Goal: Go to known website: Access a specific website the user already knows

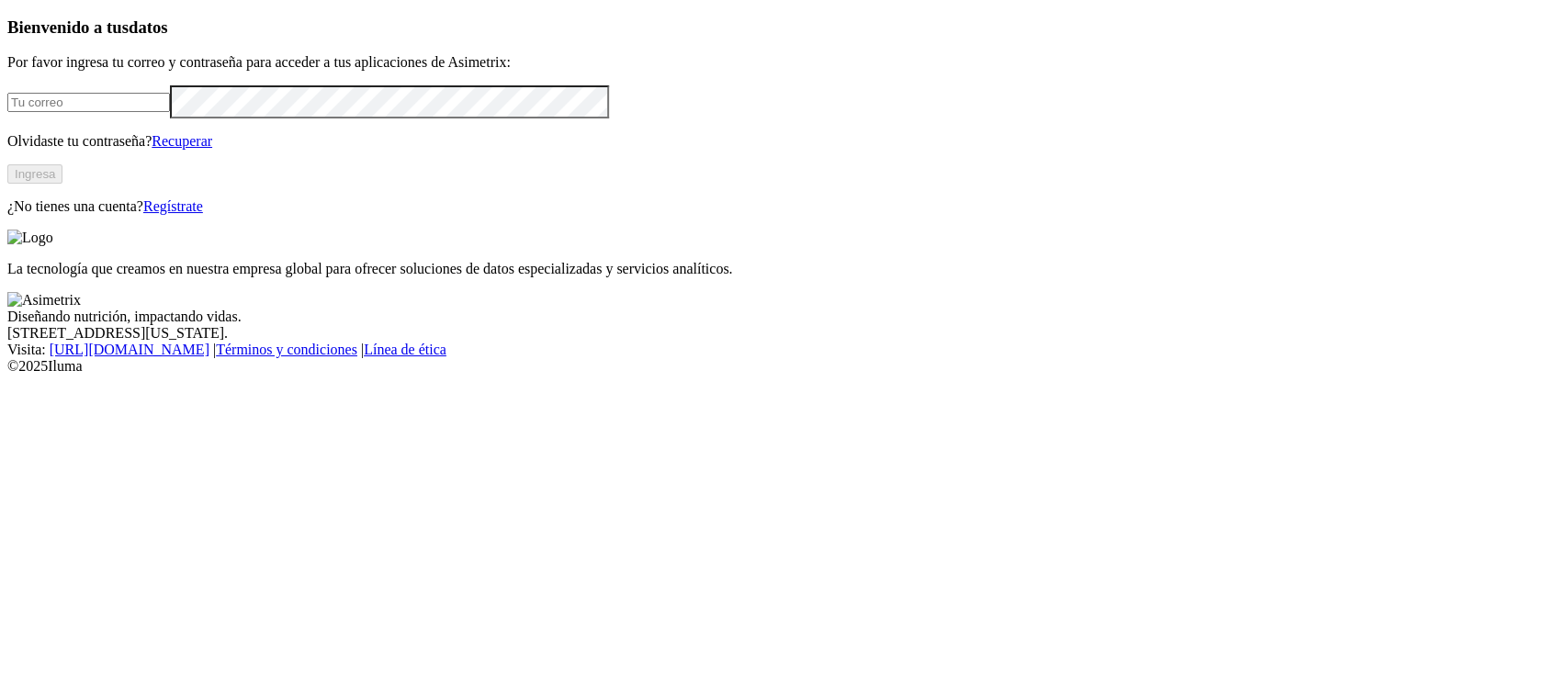
click at [170, 112] on input "email" at bounding box center [89, 102] width 163 height 19
type input "[PERSON_NAME][EMAIL_ADDRESS][PERSON_NAME][DOMAIN_NAME]"
click input "submit" at bounding box center [0, 0] width 0 height 0
